Goal: Check status: Check status

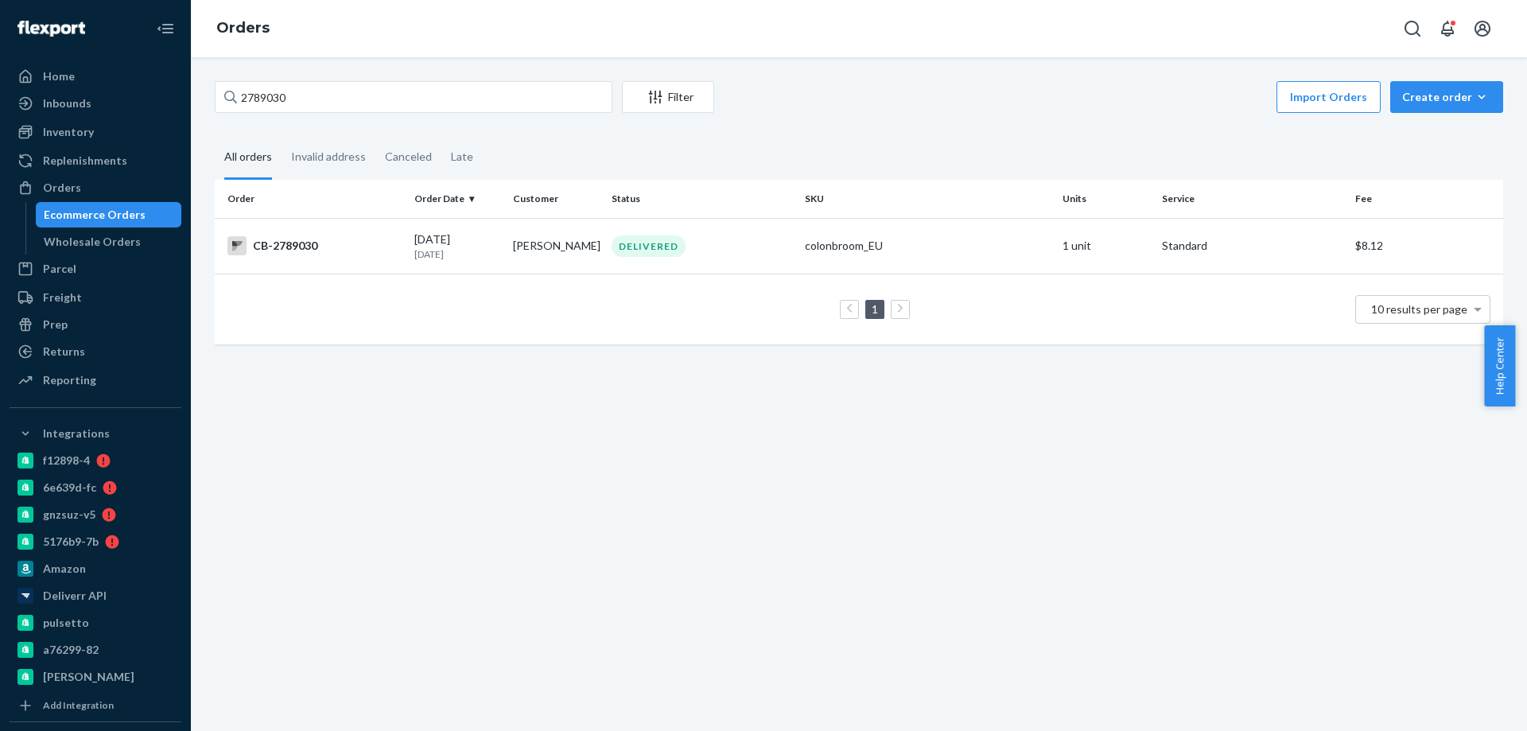
click at [272, 91] on input "2789030" at bounding box center [414, 97] width 398 height 32
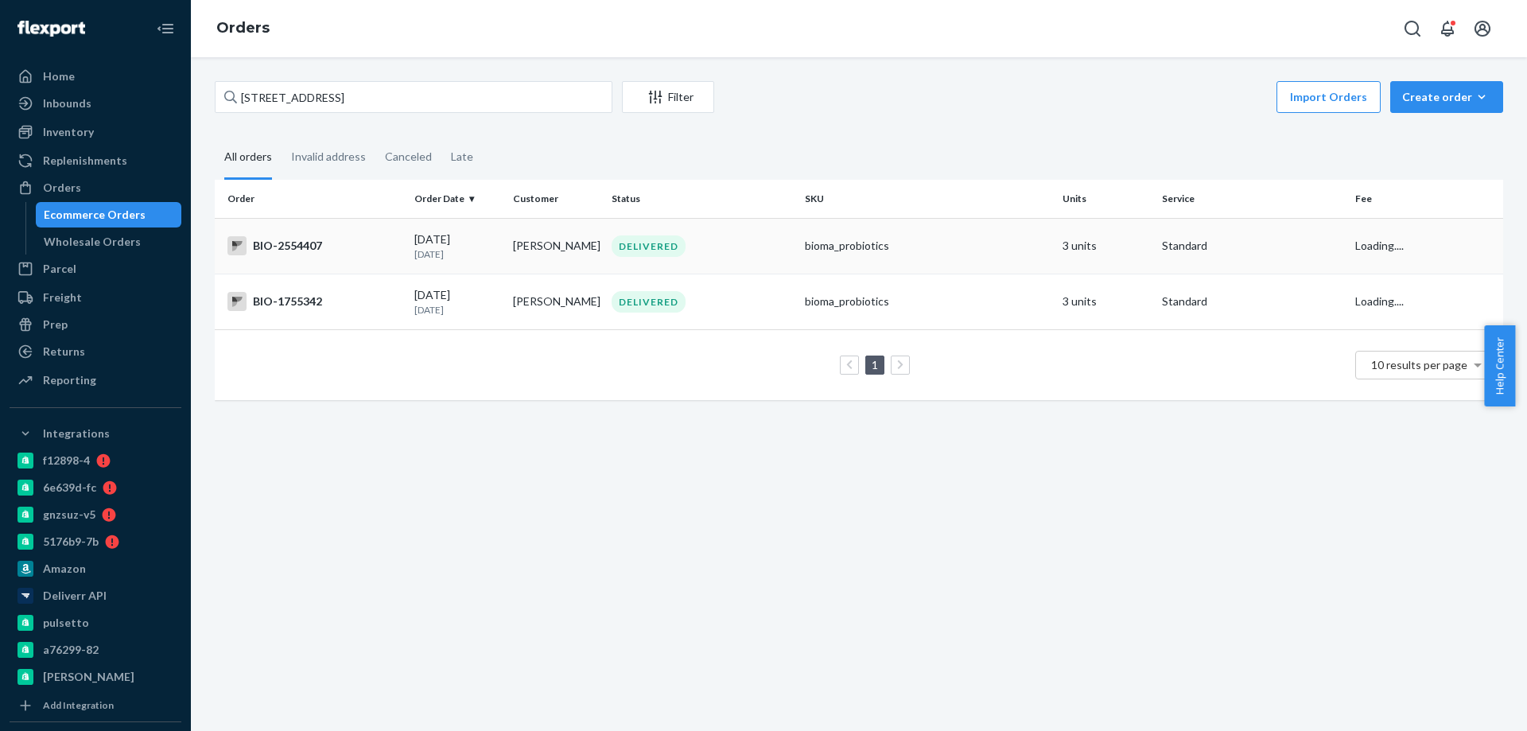
type input "[STREET_ADDRESS]"
click at [376, 247] on div "BIO-2554407" at bounding box center [314, 245] width 174 height 19
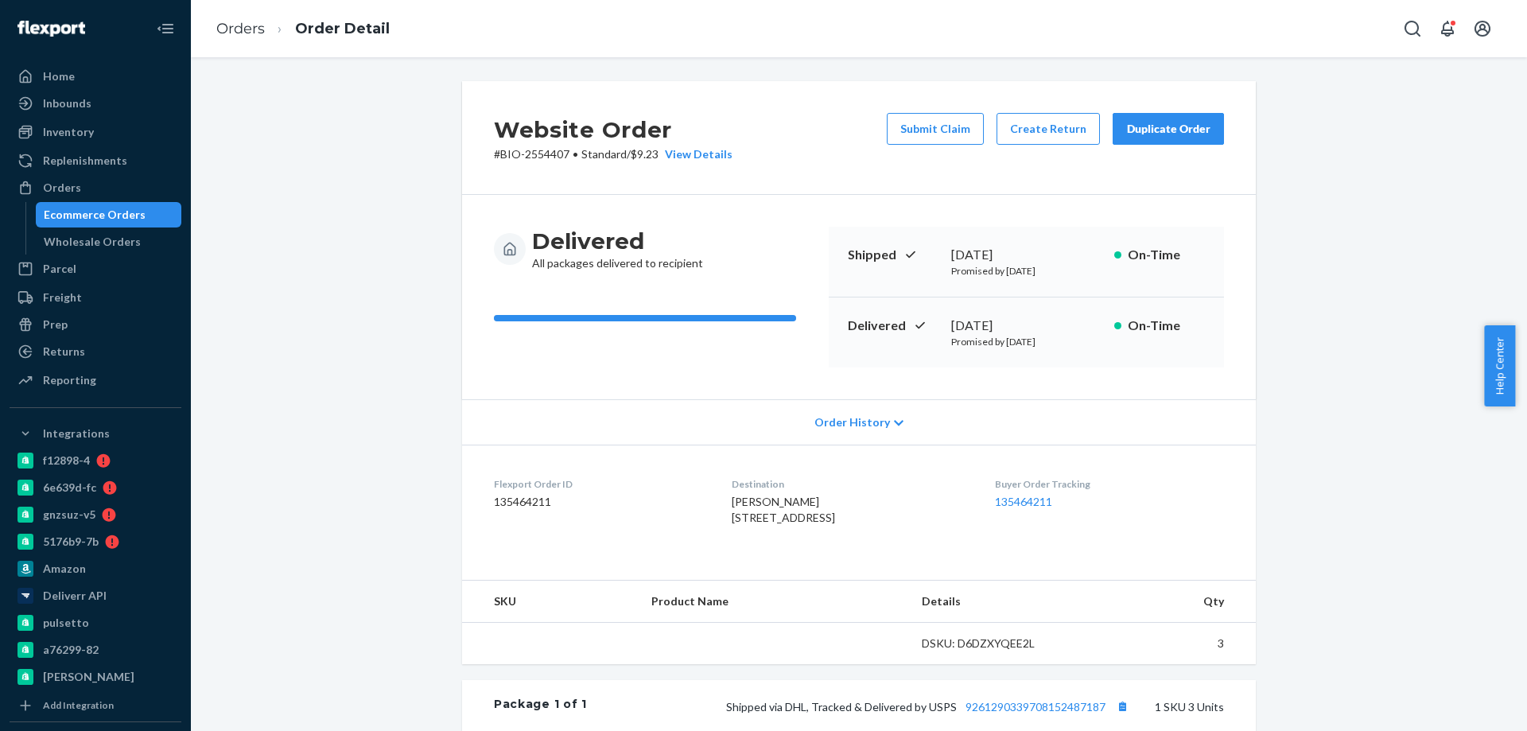
click at [538, 153] on p "# BIO-2554407 • Standard / $9.23 View Details" at bounding box center [613, 154] width 239 height 16
click at [538, 152] on p "# BIO-2554407 • Standard / $9.23 View Details" at bounding box center [613, 154] width 239 height 16
copy p "2554407"
